Goal: Navigation & Orientation: Find specific page/section

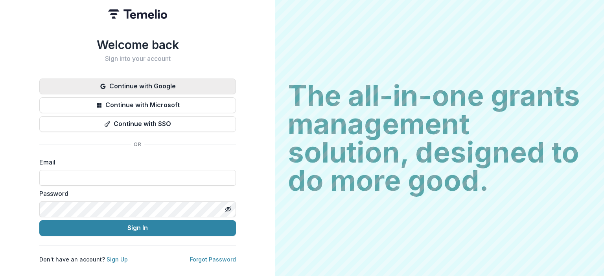
click at [180, 86] on button "Continue with Google" at bounding box center [137, 87] width 196 height 16
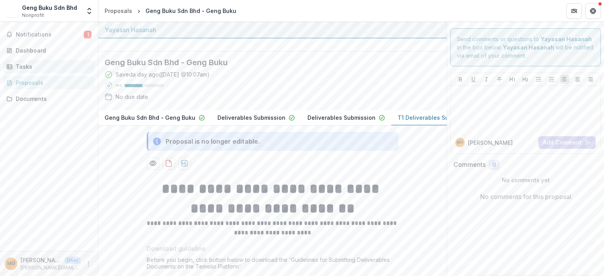
click at [51, 66] on div "Tasks" at bounding box center [52, 66] width 73 height 8
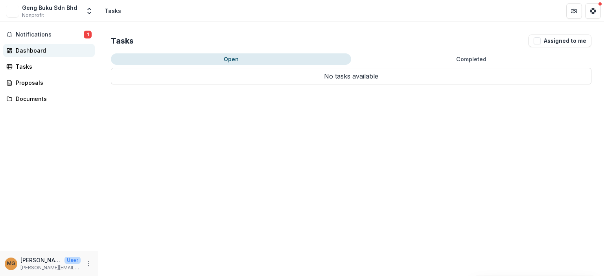
click at [46, 51] on div "Dashboard" at bounding box center [52, 50] width 73 height 8
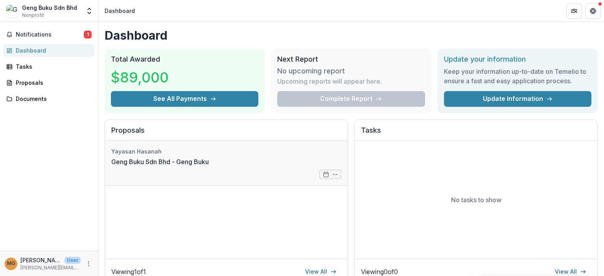
click at [198, 165] on link "Geng Buku Sdn Bhd - Geng Buku" at bounding box center [159, 161] width 97 height 9
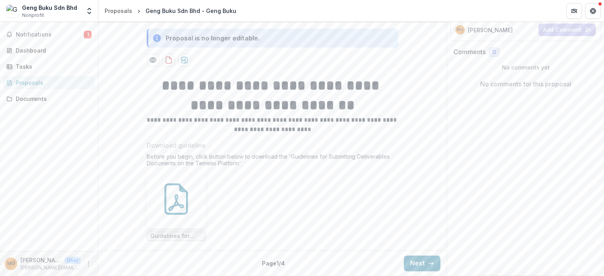
scroll to position [79, 0]
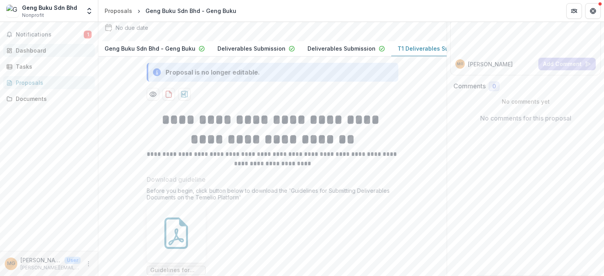
click at [41, 50] on div "Dashboard" at bounding box center [52, 50] width 73 height 8
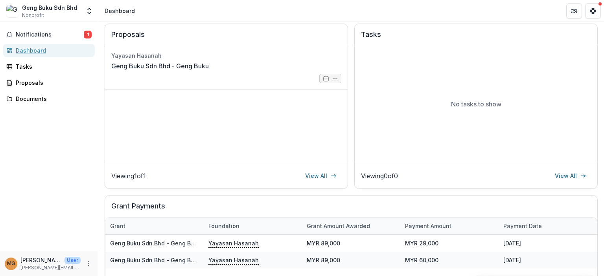
scroll to position [184, 0]
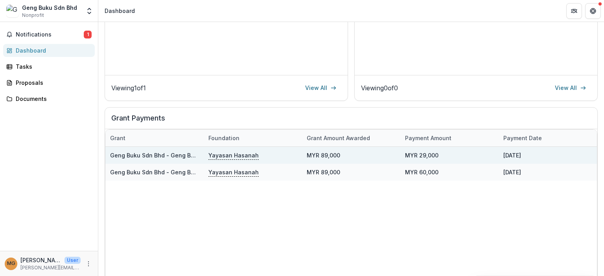
click at [296, 152] on div "Yayasan Hasanah" at bounding box center [252, 155] width 89 height 17
click at [249, 155] on p "Yayasan Hasanah" at bounding box center [233, 155] width 50 height 9
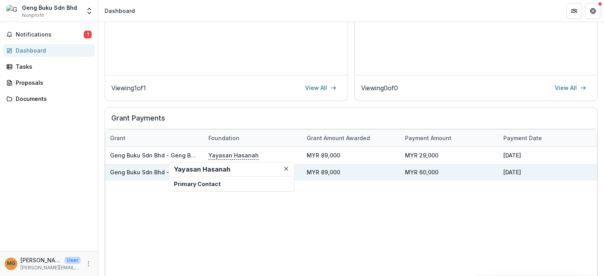
click at [347, 174] on div "MYR 89,000" at bounding box center [351, 172] width 98 height 17
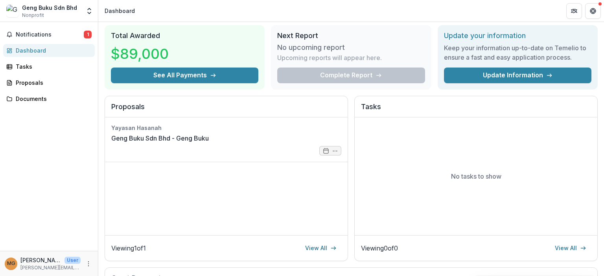
scroll to position [0, 0]
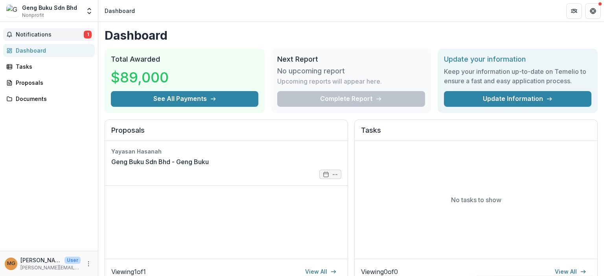
click at [25, 31] on span "Notifications" at bounding box center [50, 34] width 68 height 7
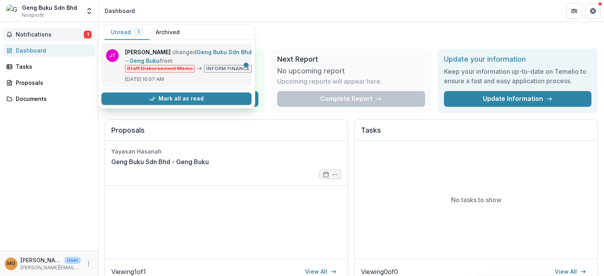
click at [218, 64] on link "Geng Buku Sdn Bhd - Geng Buku" at bounding box center [188, 56] width 127 height 15
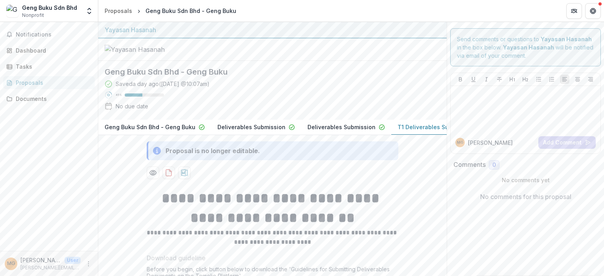
click at [38, 8] on div "Geng Buku Sdn Bhd" at bounding box center [49, 8] width 55 height 8
click at [90, 7] on icon "Open entity switcher" at bounding box center [89, 11] width 8 height 8
click at [33, 50] on div "Dashboard" at bounding box center [52, 50] width 73 height 8
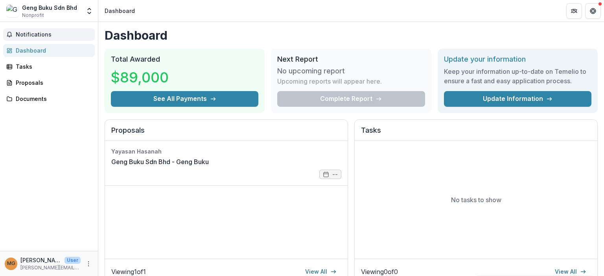
click at [30, 30] on button "Notifications" at bounding box center [49, 34] width 92 height 13
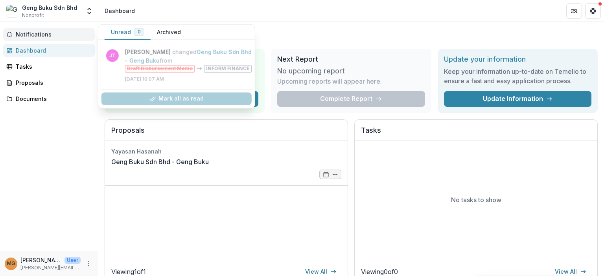
click at [31, 31] on span "Notifications" at bounding box center [54, 34] width 76 height 7
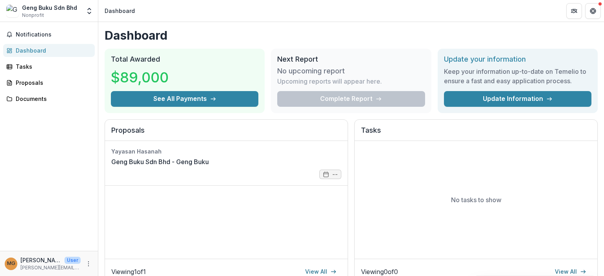
click at [36, 48] on div "Dashboard" at bounding box center [52, 50] width 73 height 8
click at [40, 28] on button "Notifications" at bounding box center [49, 34] width 92 height 13
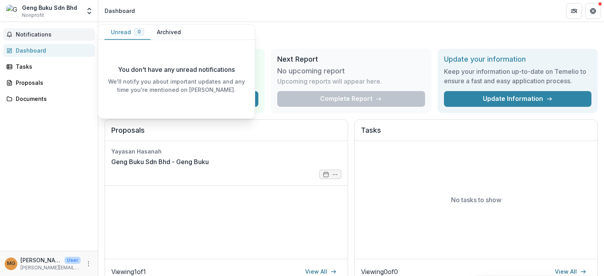
click at [41, 44] on link "Dashboard" at bounding box center [49, 50] width 92 height 13
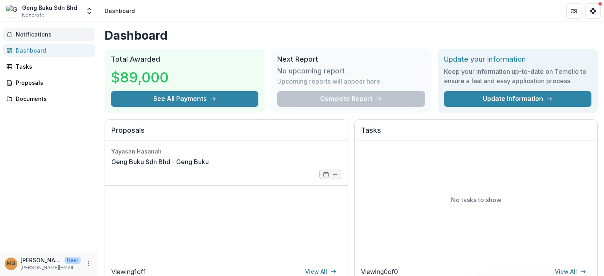
click at [42, 35] on span "Notifications" at bounding box center [54, 34] width 76 height 7
